Goal: Task Accomplishment & Management: Manage account settings

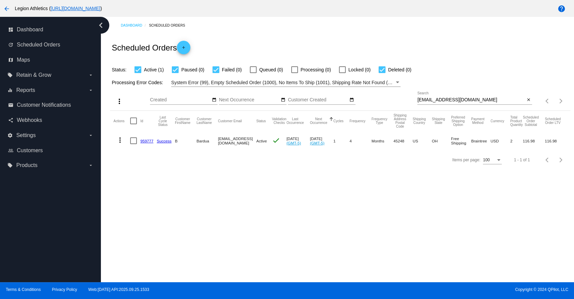
click at [448, 99] on input "[EMAIL_ADDRESS][DOMAIN_NAME]" at bounding box center [472, 99] width 108 height 5
click at [448, 100] on input "[EMAIL_ADDRESS][DOMAIN_NAME]" at bounding box center [472, 99] width 108 height 5
paste input "kzlevor"
type input "[EMAIL_ADDRESS][DOMAIN_NAME]"
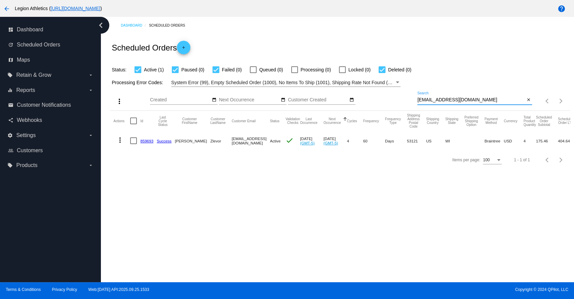
click at [149, 140] on link "859693" at bounding box center [146, 141] width 13 height 4
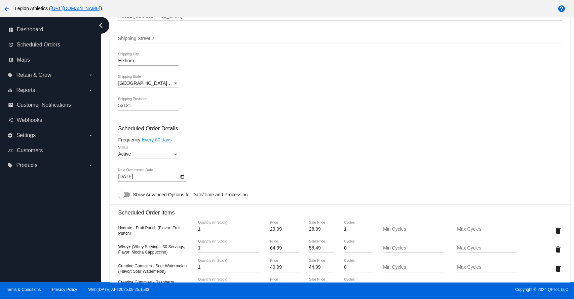
scroll to position [448, 0]
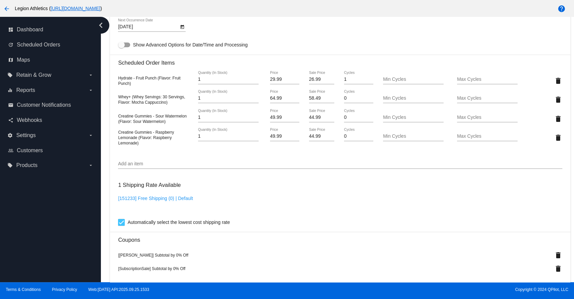
drag, startPoint x: 320, startPoint y: 85, endPoint x: 316, endPoint y: 85, distance: 4.1
click at [316, 84] on div "26.99 Sale Price" at bounding box center [322, 77] width 26 height 13
drag, startPoint x: 318, startPoint y: 83, endPoint x: 303, endPoint y: 83, distance: 14.8
click at [303, 83] on div "26.99 Sale Price" at bounding box center [321, 80] width 37 height 19
type input "23.92"
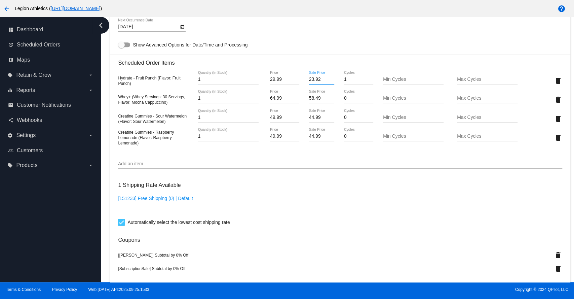
click at [316, 103] on mat-card "Customer 5839519: Kelly Zlevor kzlevor@gmail.com Customer Shipping Enter Shippi…" at bounding box center [340, 111] width 460 height 767
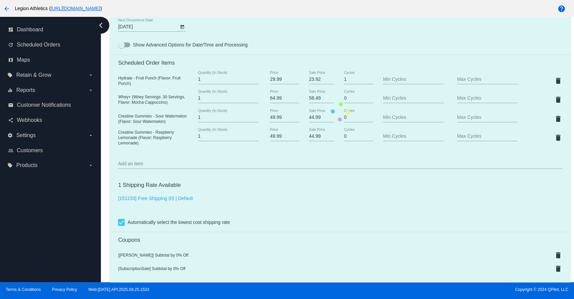
click at [316, 103] on mat-card "Customer 5839519: Kelly Zlevor kzlevor@gmail.com Customer Shipping Enter Shippi…" at bounding box center [340, 111] width 460 height 767
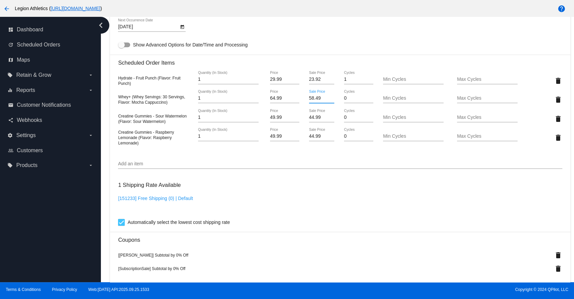
drag, startPoint x: 319, startPoint y: 101, endPoint x: 300, endPoint y: 101, distance: 19.2
click at [300, 101] on div "Whey+ (Whey Servings: 30 Servings, Flavor: Mocha Cappuccino) 1 Quantity (In Sto…" at bounding box center [340, 99] width 444 height 19
type input "5199"
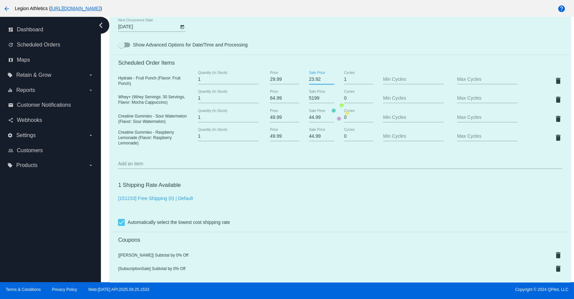
drag, startPoint x: 319, startPoint y: 82, endPoint x: 303, endPoint y: 81, distance: 16.2
click at [303, 81] on mat-card "Customer 5839519: Kelly Zlevor kzlevor@gmail.com Customer Shipping Enter Shippi…" at bounding box center [340, 111] width 460 height 767
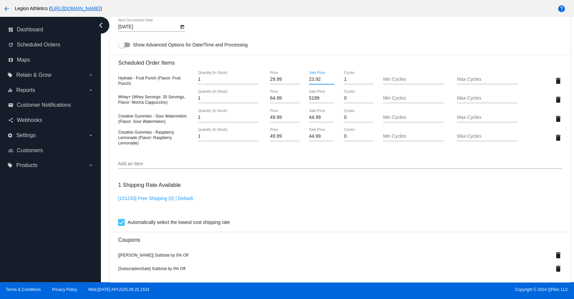
click at [319, 81] on input "23.92" at bounding box center [322, 79] width 26 height 5
type input "23.99"
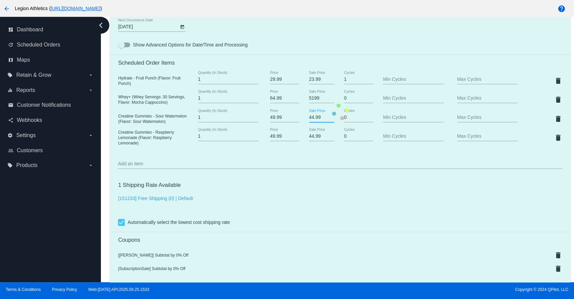
drag, startPoint x: 319, startPoint y: 120, endPoint x: 312, endPoint y: 121, distance: 7.1
click at [312, 121] on mat-card "Customer 5839519: Kelly Zlevor kzlevor@gmail.com Customer Shipping Enter Shippi…" at bounding box center [340, 111] width 460 height 767
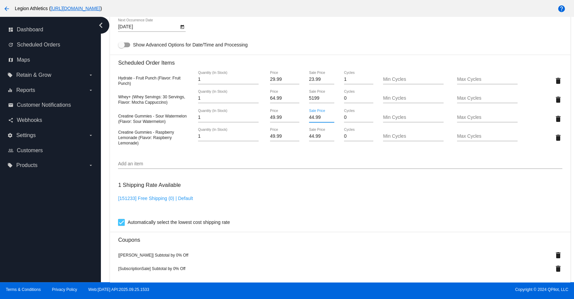
click at [317, 120] on input "44.99" at bounding box center [322, 117] width 26 height 5
click at [311, 120] on input "44.99" at bounding box center [322, 117] width 26 height 5
click at [311, 120] on input "3999" at bounding box center [322, 117] width 26 height 5
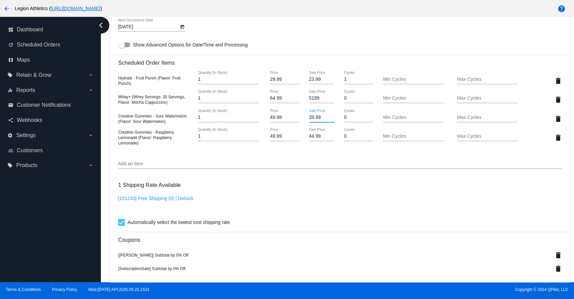
type input "39.99"
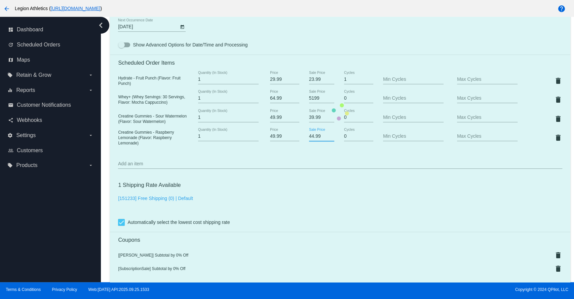
drag, startPoint x: 319, startPoint y: 139, endPoint x: 302, endPoint y: 139, distance: 16.8
click at [302, 139] on mat-card "Customer 5839519: Kelly Zlevor kzlevor@gmail.com Customer Shipping Enter Shippi…" at bounding box center [340, 111] width 460 height 767
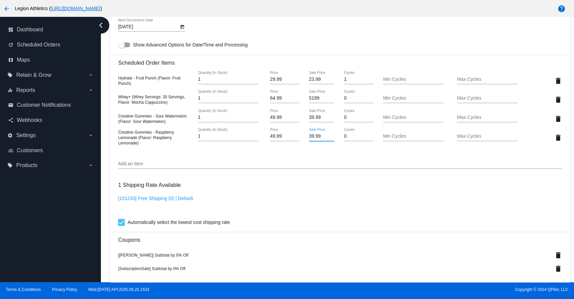
scroll to position [666, 0]
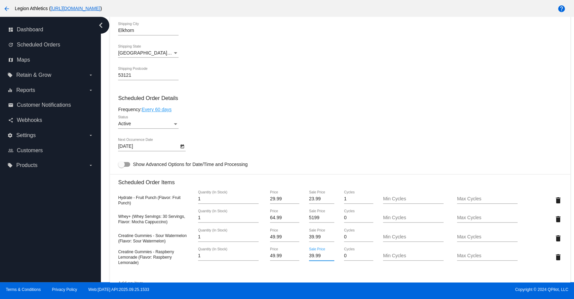
scroll to position [448, 0]
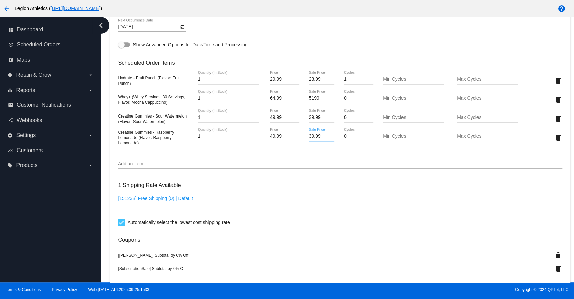
type input "39.99"
click at [285, 154] on mat-card "Customer 5839519: Kelly Zlevor kzlevor@gmail.com Customer Shipping Enter Shippi…" at bounding box center [340, 111] width 460 height 767
click at [311, 101] on input "5199" at bounding box center [322, 98] width 26 height 5
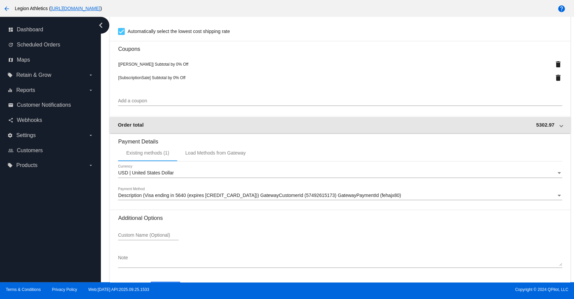
scroll to position [666, 0]
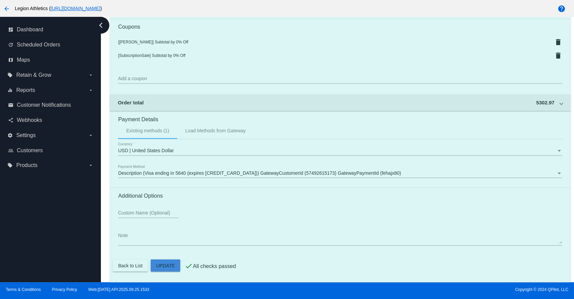
drag, startPoint x: 168, startPoint y: 264, endPoint x: 187, endPoint y: 247, distance: 26.7
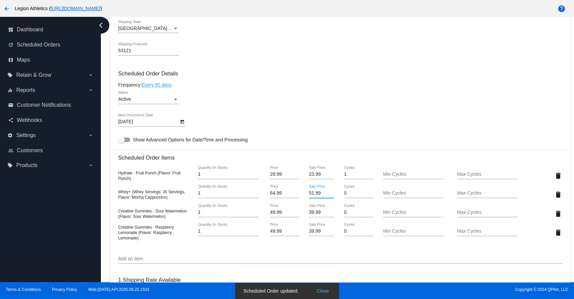
scroll to position [442, 0]
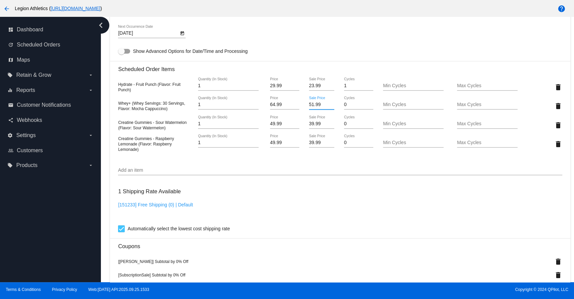
type input "51.99"
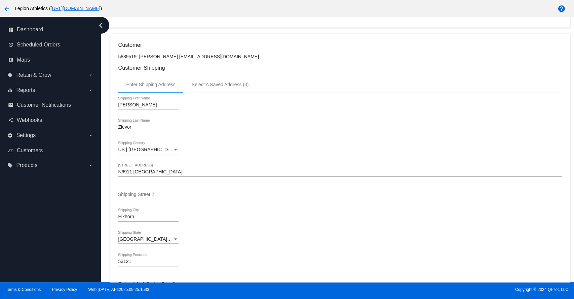
scroll to position [0, 0]
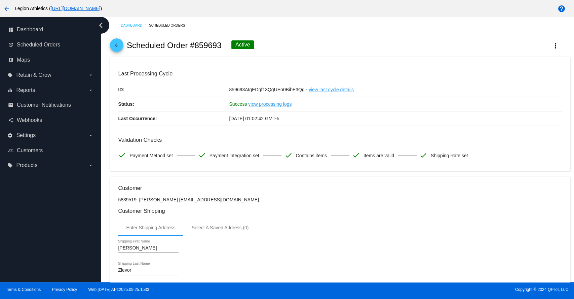
click at [148, 200] on p "5839519: Kelly Zlevor kzlevor@gmail.com" at bounding box center [340, 199] width 444 height 5
click at [143, 200] on p "5839519: Kelly Zlevor kzlevor@gmail.com" at bounding box center [340, 199] width 444 height 5
click at [143, 199] on p "5839519: Kelly Zlevor kzlevor@gmail.com" at bounding box center [340, 199] width 444 height 5
copy p "[PERSON_NAME]"
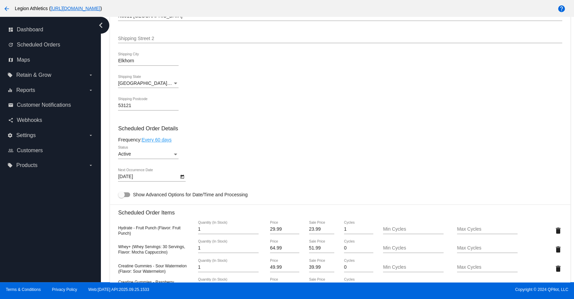
scroll to position [374, 0]
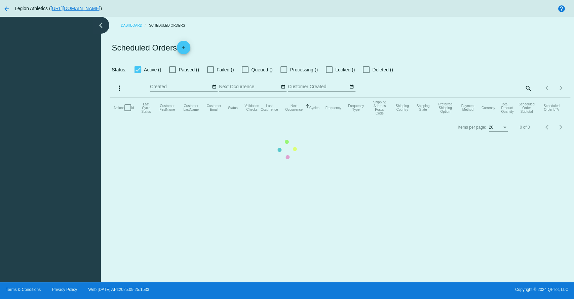
checkbox input "true"
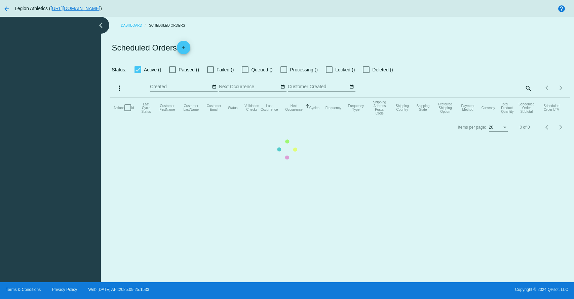
checkbox input "true"
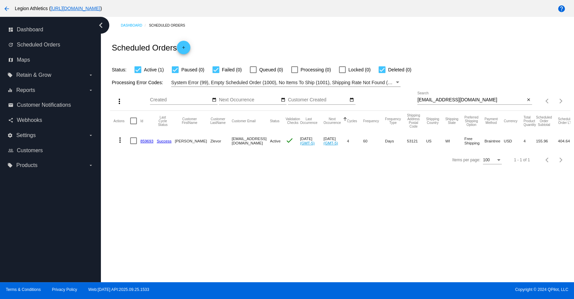
click at [438, 99] on input "[EMAIL_ADDRESS][DOMAIN_NAME]" at bounding box center [472, 99] width 108 height 5
drag, startPoint x: 465, startPoint y: 99, endPoint x: 391, endPoint y: 100, distance: 74.4
click at [393, 100] on div "more_vert Sep Jan Feb Mar [DATE]" at bounding box center [340, 99] width 460 height 24
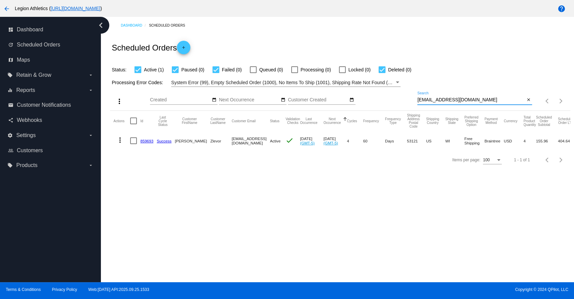
paste input "rodrickgomez"
type input "[EMAIL_ADDRESS][DOMAIN_NAME]"
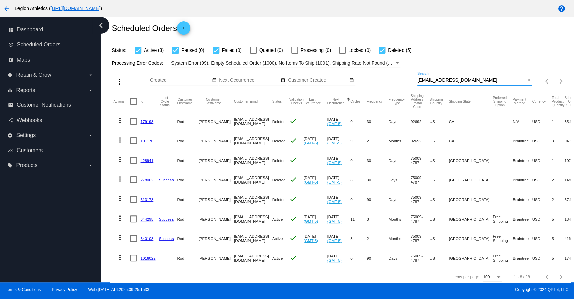
scroll to position [30, 0]
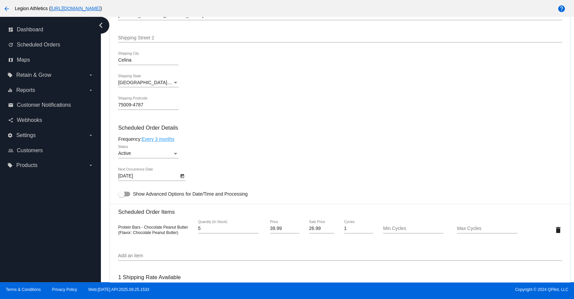
scroll to position [374, 0]
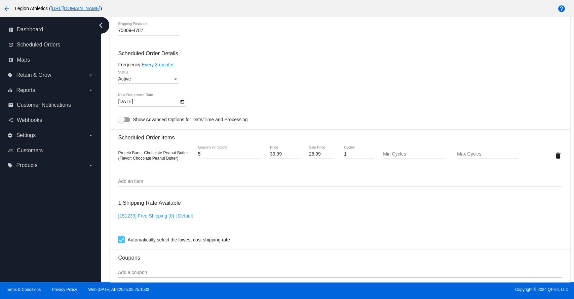
click at [163, 182] on input "Add an item" at bounding box center [340, 181] width 444 height 5
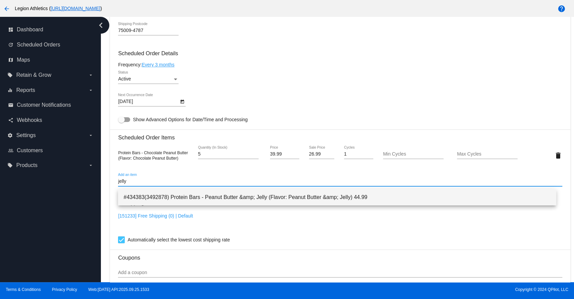
type input "jelly"
click at [257, 198] on span "#434383(3492878) Protein Bars - Peanut Butter &amp; Jelly (Flavor: Peanut Butte…" at bounding box center [337, 197] width 428 height 16
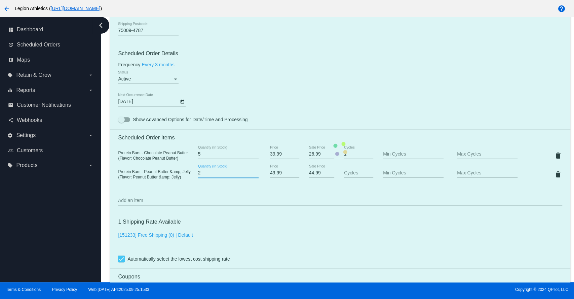
click at [256, 174] on input "2" at bounding box center [228, 172] width 61 height 5
click at [256, 174] on mat-card "Customer 383821: Rod Gomez rodrickgomez@gmail.com Customer Shipping Enter Shipp…" at bounding box center [340, 149] width 460 height 692
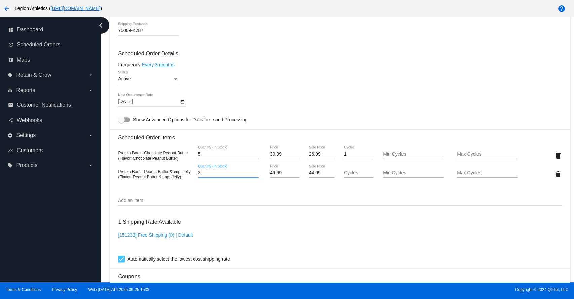
click at [256, 174] on input "3" at bounding box center [228, 172] width 61 height 5
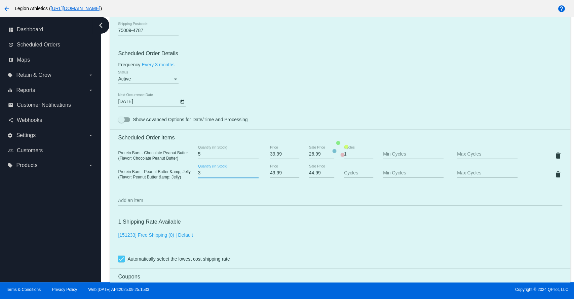
click at [256, 174] on mat-card "Customer 383821: Rod Gomez rodrickgomez@gmail.com Customer Shipping Enter Shipp…" at bounding box center [340, 149] width 460 height 692
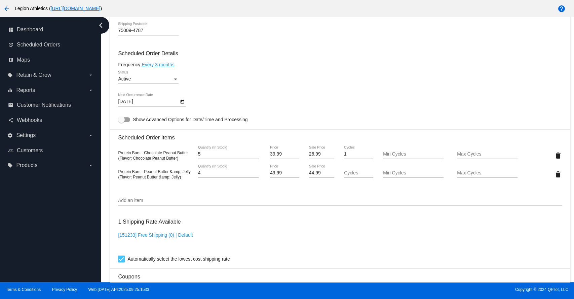
click at [256, 174] on input "4" at bounding box center [228, 172] width 61 height 5
type input "5"
click at [256, 174] on input "5" at bounding box center [228, 172] width 61 height 5
click at [554, 158] on mat-icon "delete" at bounding box center [558, 155] width 8 height 8
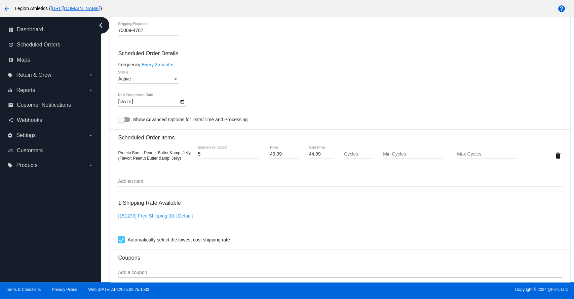
scroll to position [572, 0]
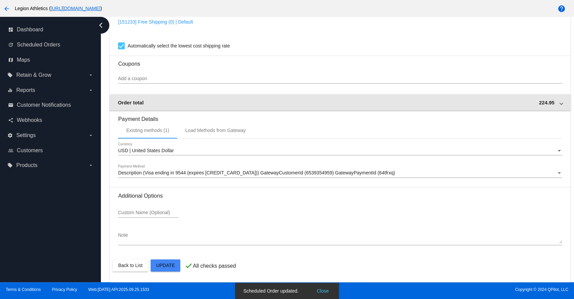
scroll to position [423, 0]
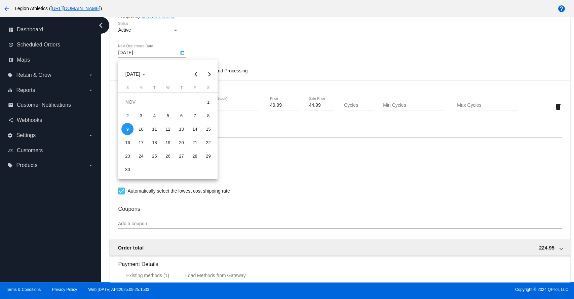
drag, startPoint x: 140, startPoint y: 57, endPoint x: 119, endPoint y: 53, distance: 21.2
click at [119, 53] on body "arrow_back Legion Athletics ( https://legionathletics.com ) help dashboard Dash…" at bounding box center [287, 149] width 574 height 299
click at [125, 53] on div at bounding box center [287, 149] width 574 height 299
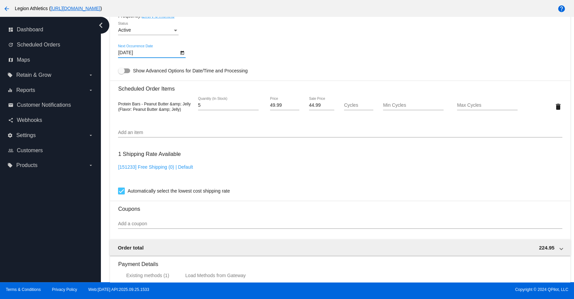
click at [126, 53] on input "11/9/2025" at bounding box center [148, 52] width 61 height 5
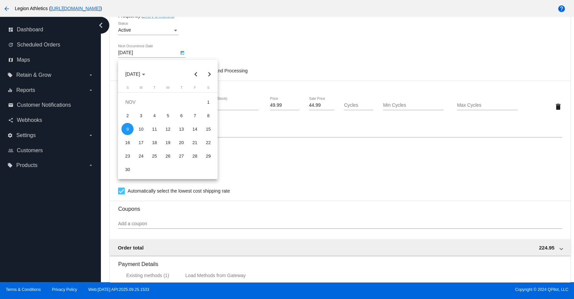
click at [126, 53] on div at bounding box center [287, 149] width 574 height 299
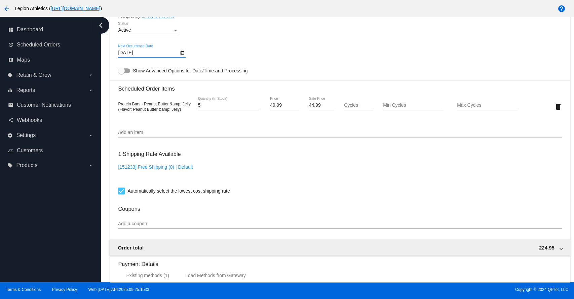
click at [126, 53] on input "11/9/2025" at bounding box center [148, 52] width 61 height 5
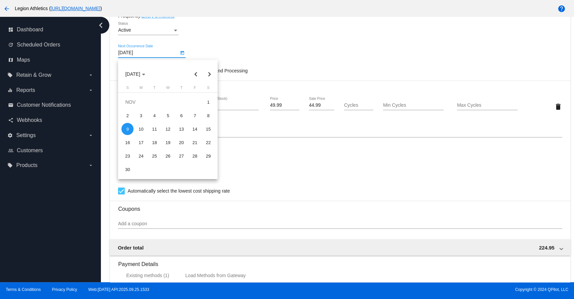
click at [126, 53] on div at bounding box center [287, 149] width 574 height 299
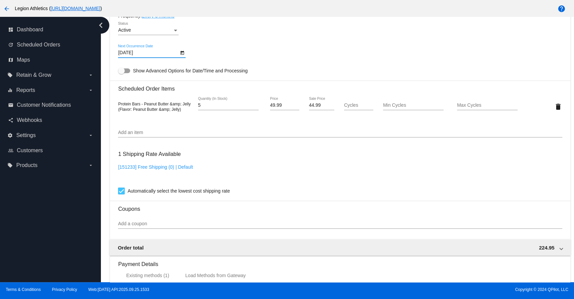
click at [126, 53] on input "11/9/2025" at bounding box center [148, 52] width 61 height 5
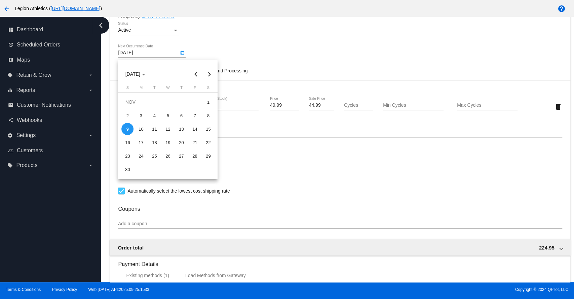
click at [126, 53] on div at bounding box center [287, 149] width 574 height 299
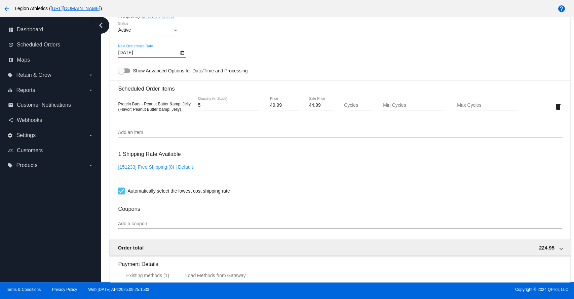
click at [126, 53] on input "11/9/2025" at bounding box center [148, 52] width 61 height 5
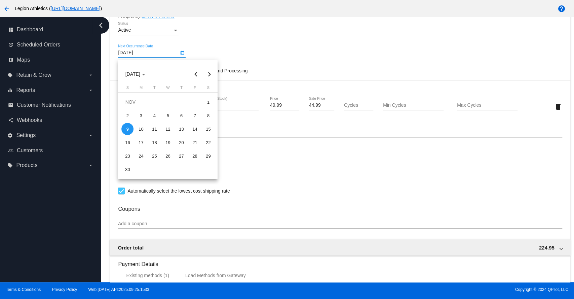
click at [328, 39] on div at bounding box center [287, 149] width 574 height 299
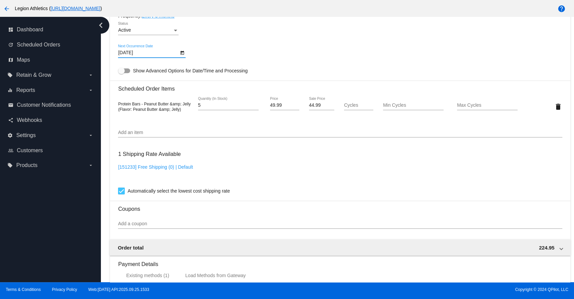
click at [260, 48] on div "11/9/2025 Next Occurrence Date" at bounding box center [340, 53] width 444 height 19
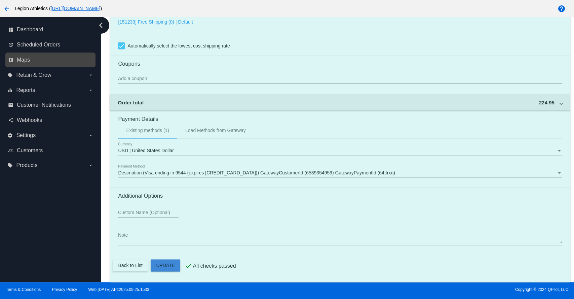
drag, startPoint x: 174, startPoint y: 264, endPoint x: 65, endPoint y: 66, distance: 225.9
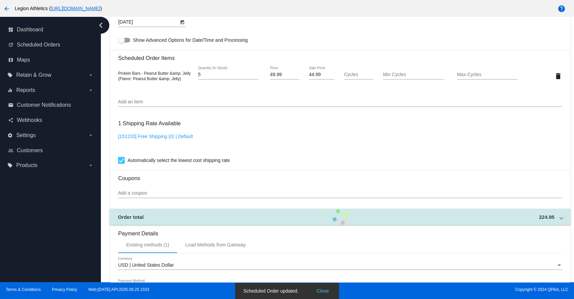
scroll to position [348, 0]
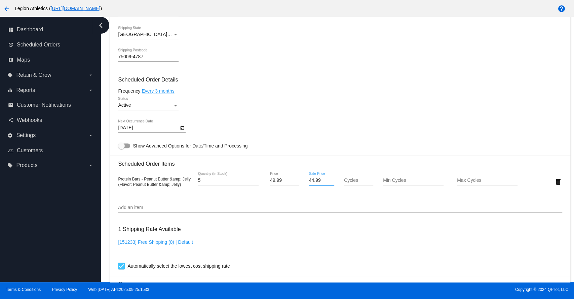
drag, startPoint x: 314, startPoint y: 183, endPoint x: 305, endPoint y: 182, distance: 8.8
click at [305, 182] on div "44.99 Sale Price" at bounding box center [321, 181] width 37 height 19
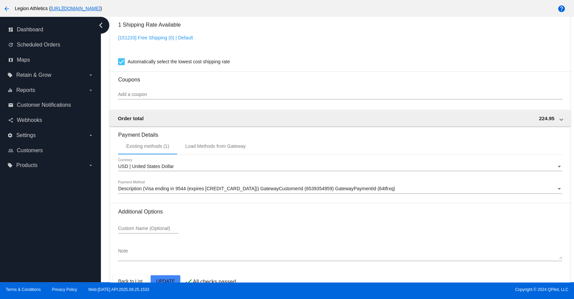
scroll to position [572, 0]
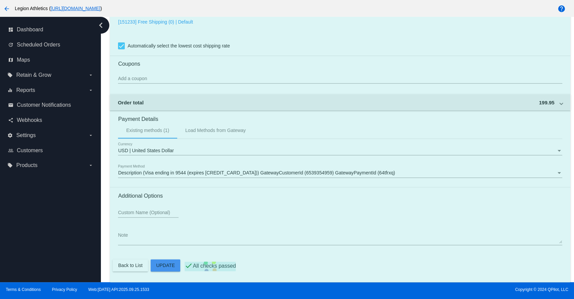
type input "39.99"
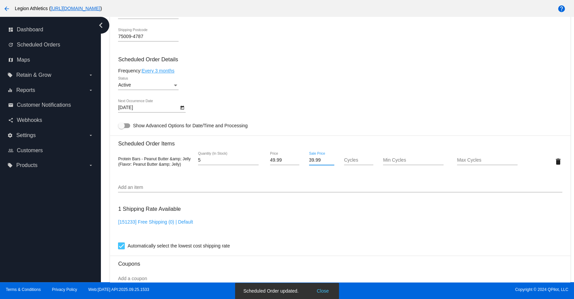
scroll to position [348, 0]
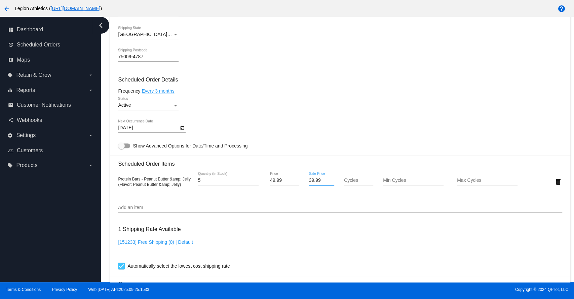
click at [469, 100] on mat-card "Customer 383821: Rod Gomez rodrickgomez@gmail.com Customer Shipping Enter Shipp…" at bounding box center [340, 165] width 460 height 673
drag, startPoint x: 281, startPoint y: 183, endPoint x: 267, endPoint y: 184, distance: 13.8
click at [267, 184] on div "49.99 Price" at bounding box center [284, 181] width 37 height 19
